Goal: Check status: Check status

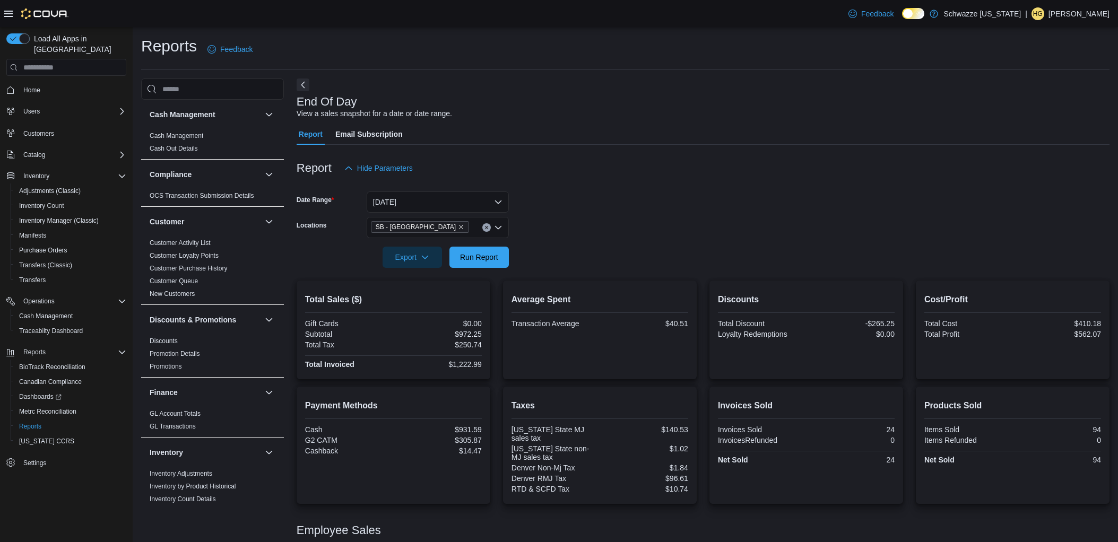
scroll to position [115, 0]
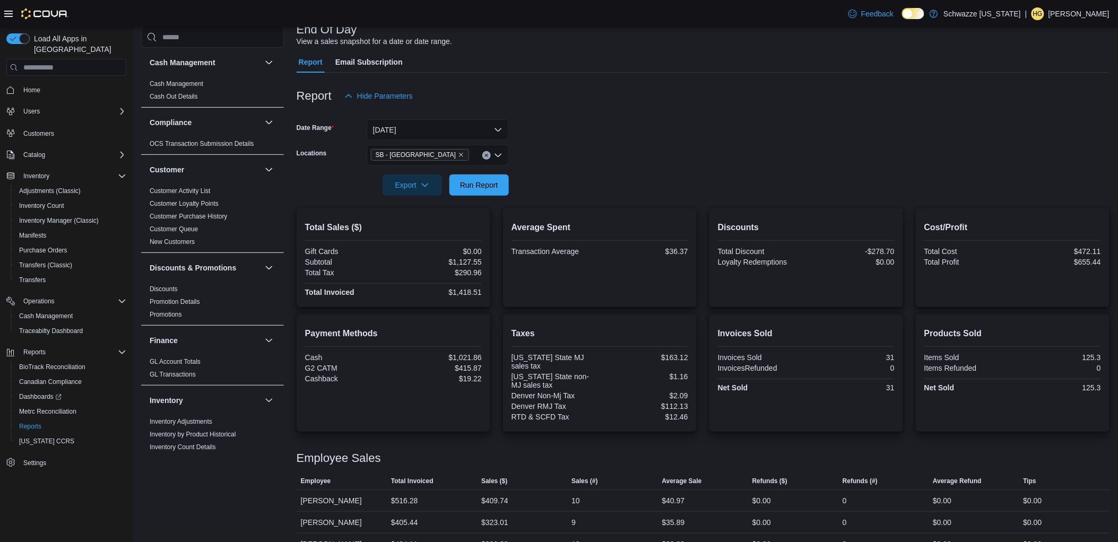
scroll to position [115, 0]
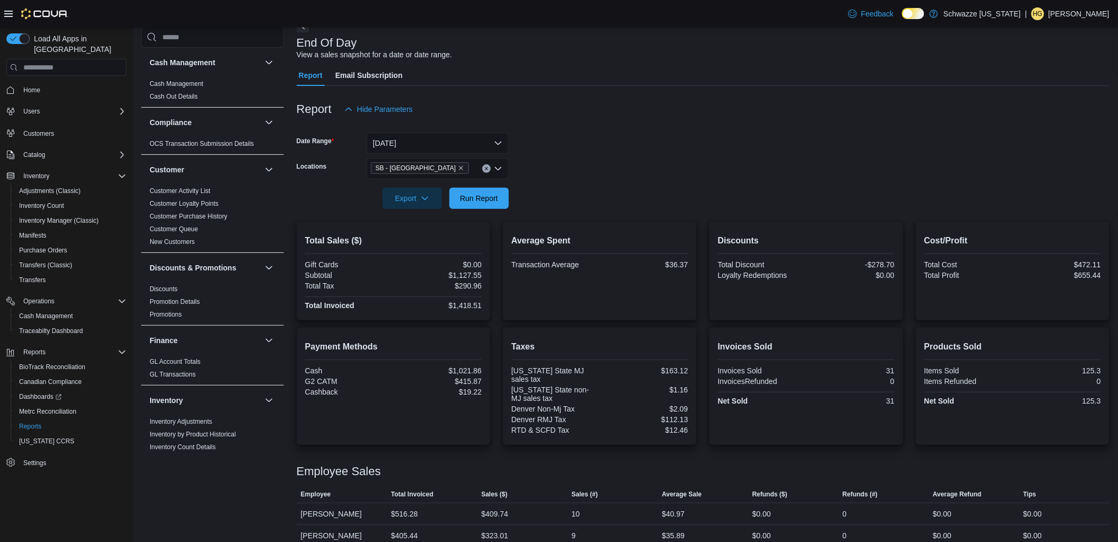
scroll to position [115, 0]
